Goal: Task Accomplishment & Management: Use online tool/utility

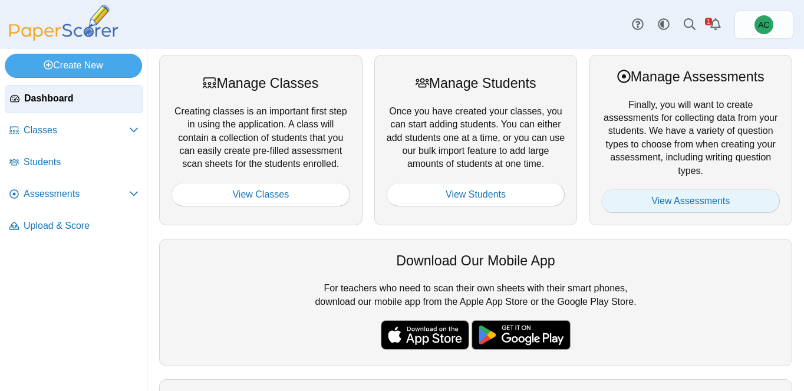
click at [669, 203] on link "View Assessments" at bounding box center [690, 201] width 179 height 24
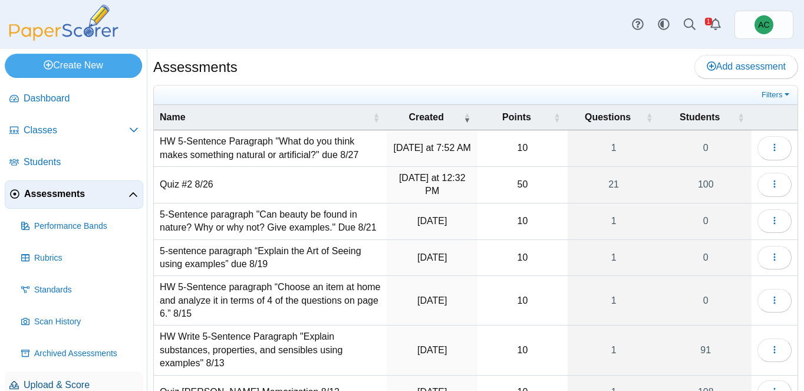
click at [56, 373] on link "Upload & Score" at bounding box center [74, 385] width 139 height 28
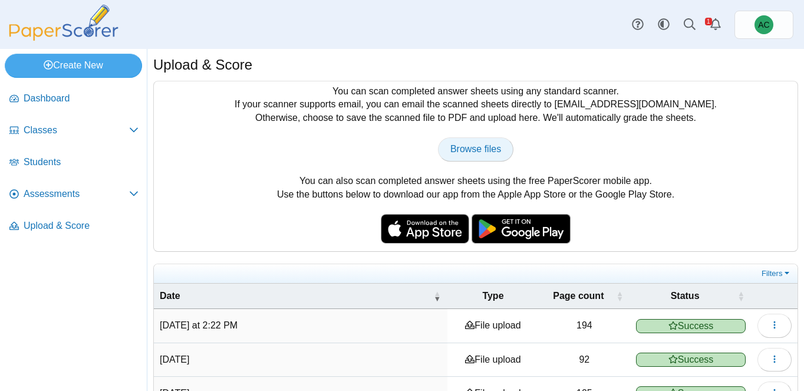
click at [473, 149] on span "Browse files" at bounding box center [475, 149] width 51 height 10
type input "**********"
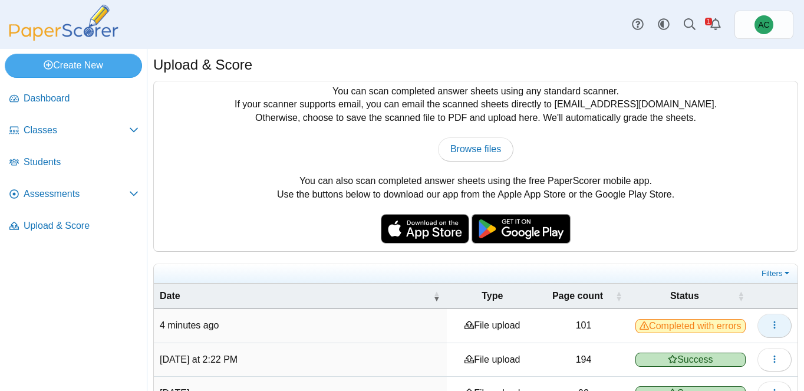
click at [768, 330] on button "button" at bounding box center [775, 326] width 34 height 24
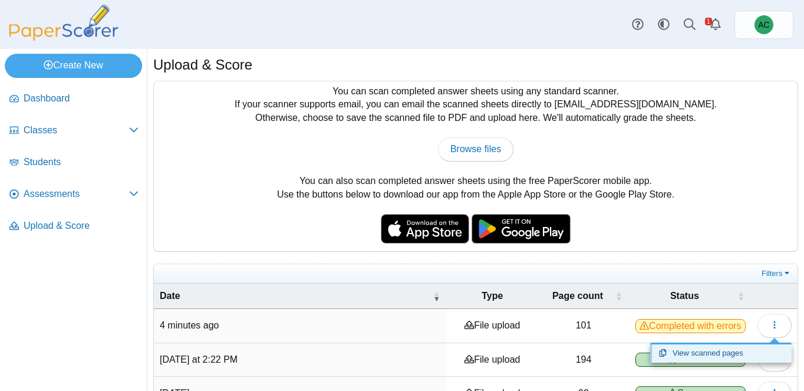
click at [705, 356] on link "View scanned pages" at bounding box center [721, 353] width 142 height 18
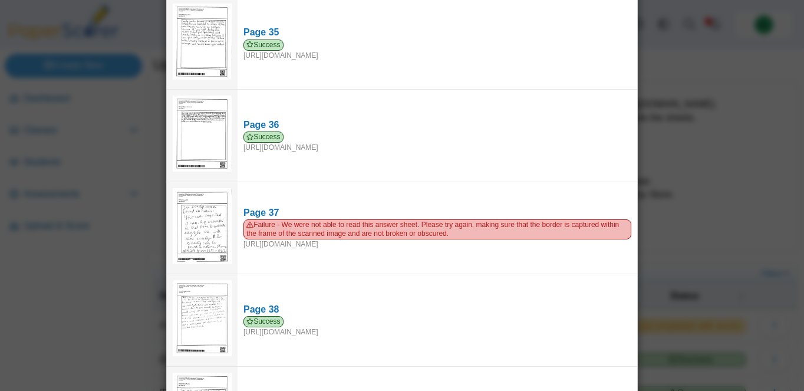
scroll to position [3332, 0]
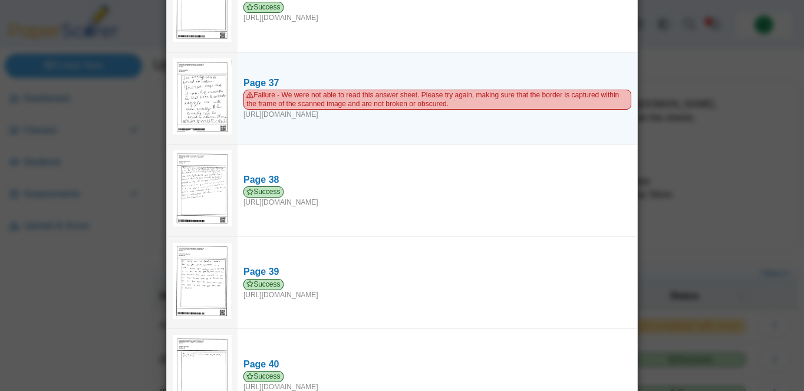
click at [213, 76] on img at bounding box center [202, 96] width 59 height 76
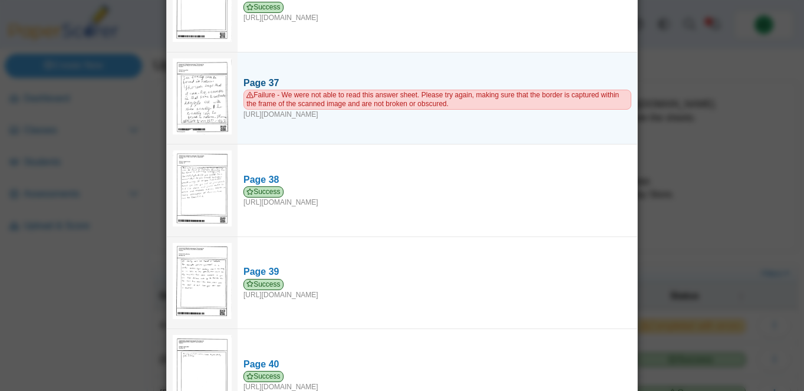
click at [255, 77] on div "Page 37" at bounding box center [438, 83] width 388 height 13
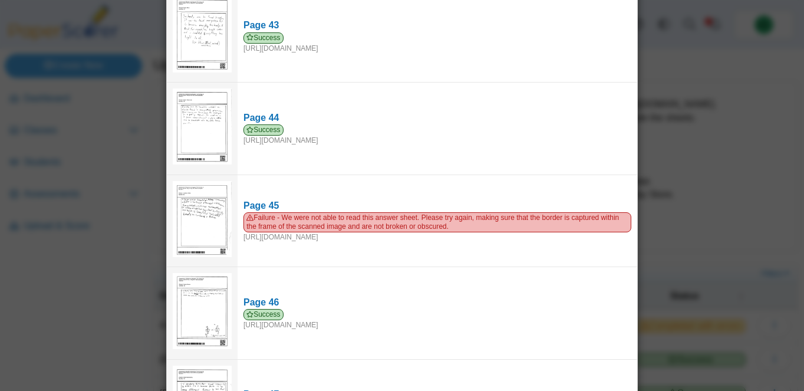
scroll to position [4065, 0]
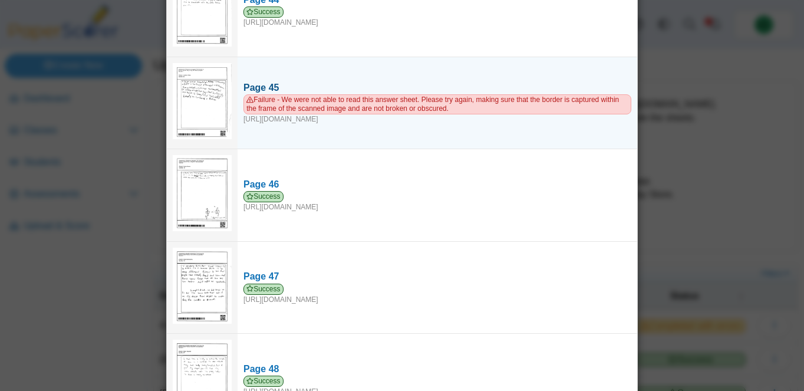
click at [260, 81] on div "Page 45" at bounding box center [438, 87] width 388 height 13
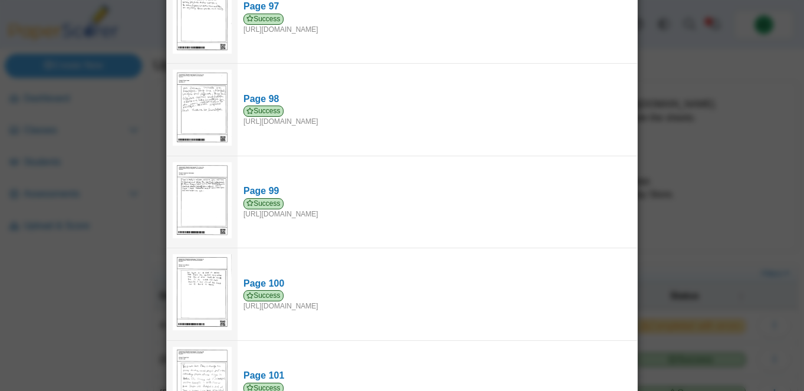
scroll to position [8967, 0]
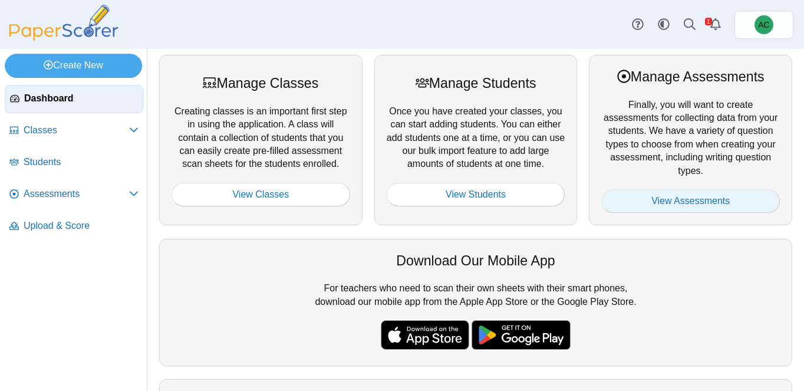
click at [645, 201] on link "View Assessments" at bounding box center [690, 201] width 179 height 24
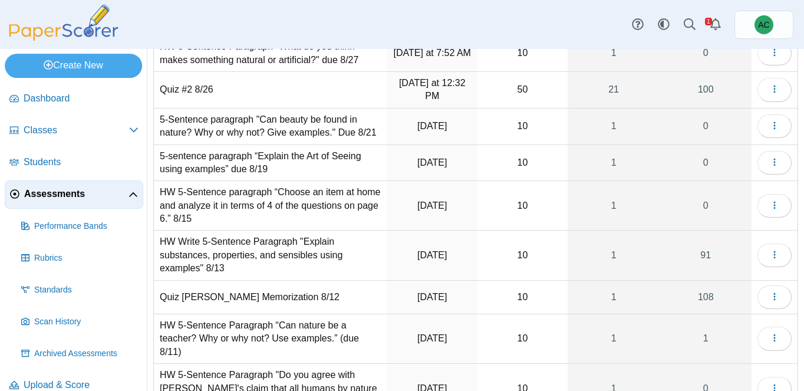
scroll to position [93, 0]
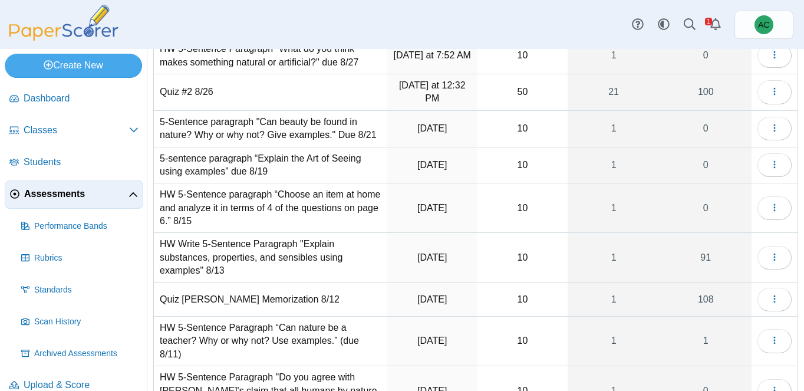
click at [336, 130] on td "5-Sentence paragraph "Can beauty be found in nature? Why or why not? Give examp…" at bounding box center [270, 129] width 233 height 37
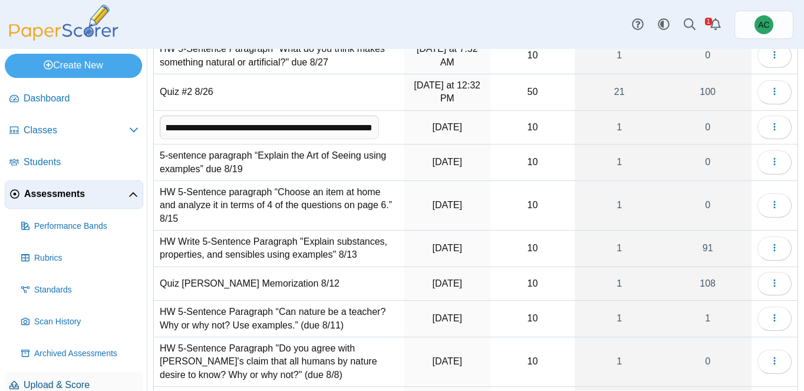
scroll to position [0, 0]
